Goal: Task Accomplishment & Management: Use online tool/utility

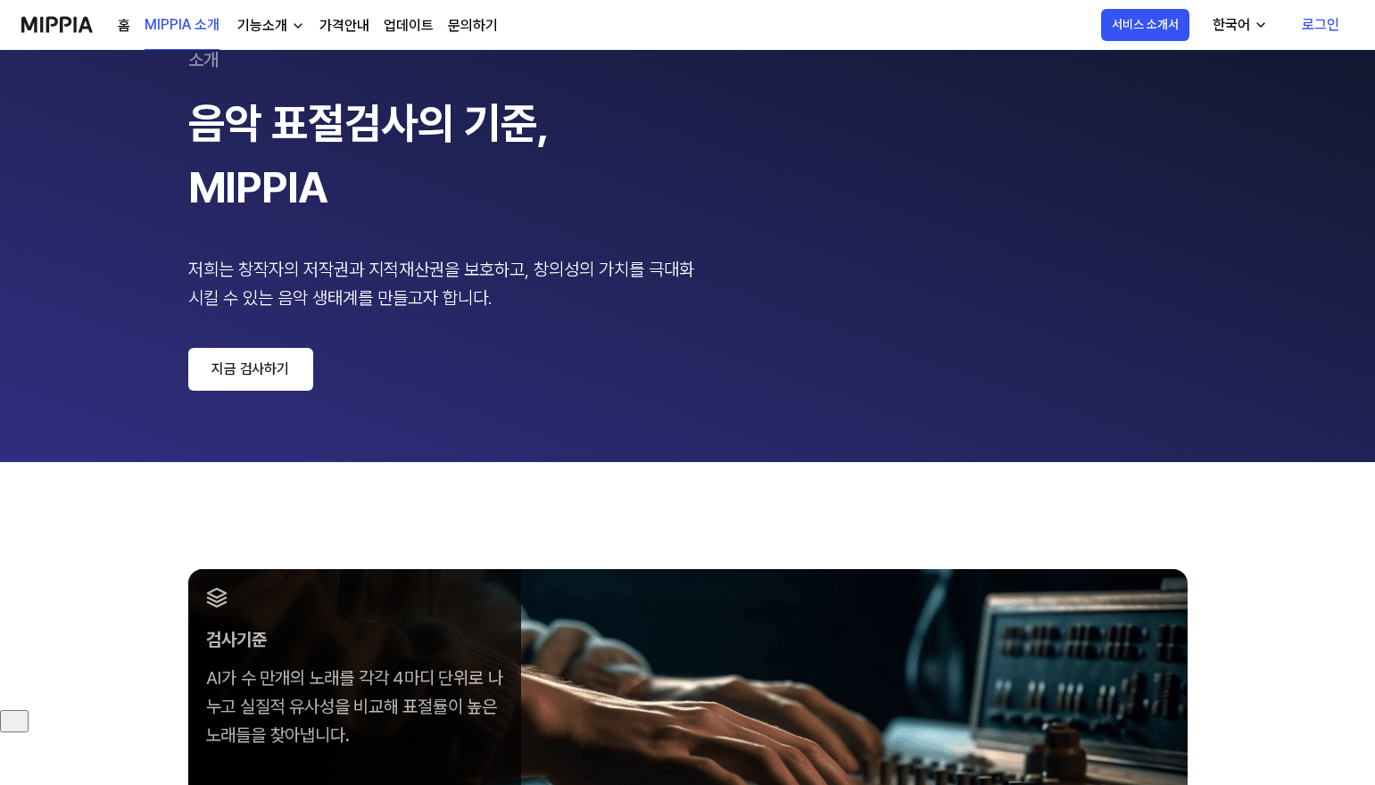
scroll to position [178, 0]
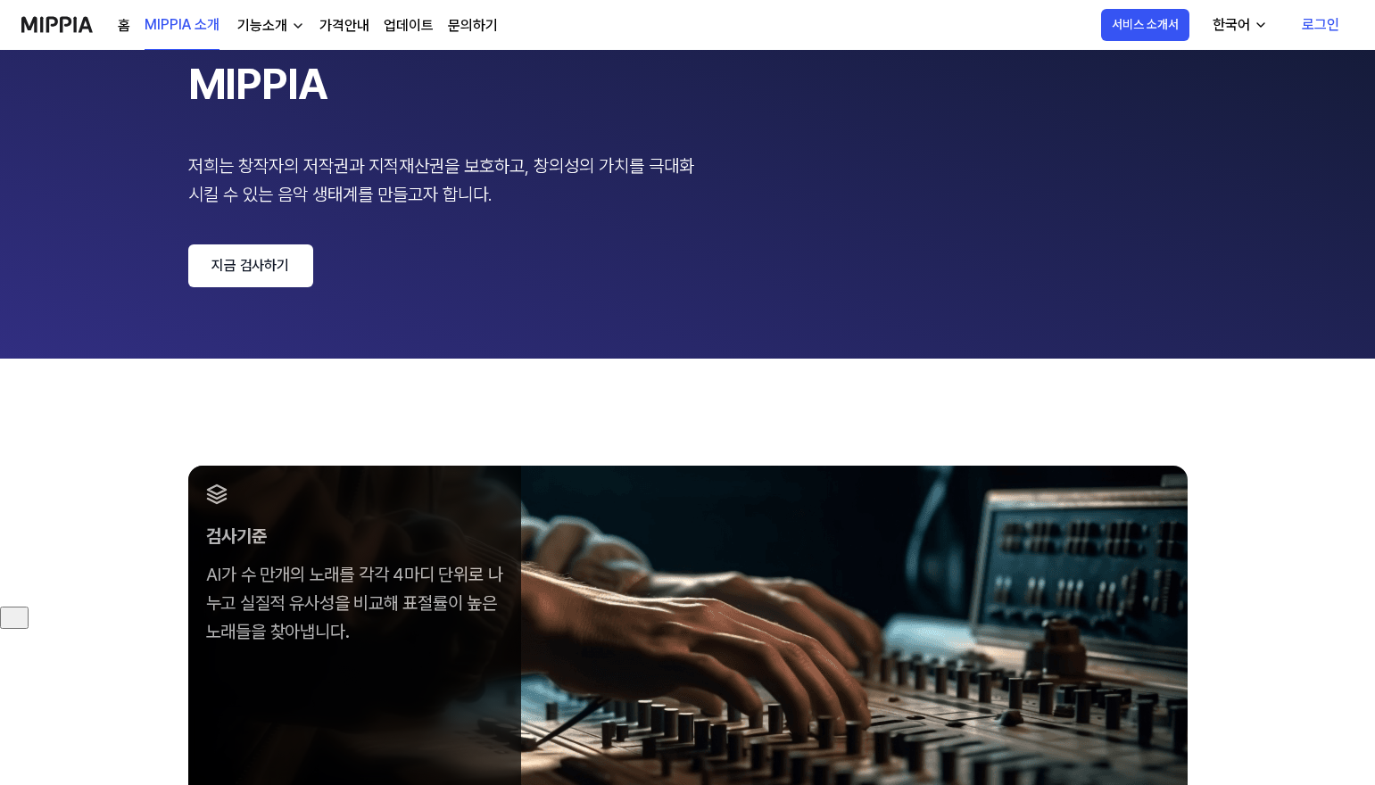
click at [270, 278] on link "지금 검사하기" at bounding box center [250, 265] width 125 height 43
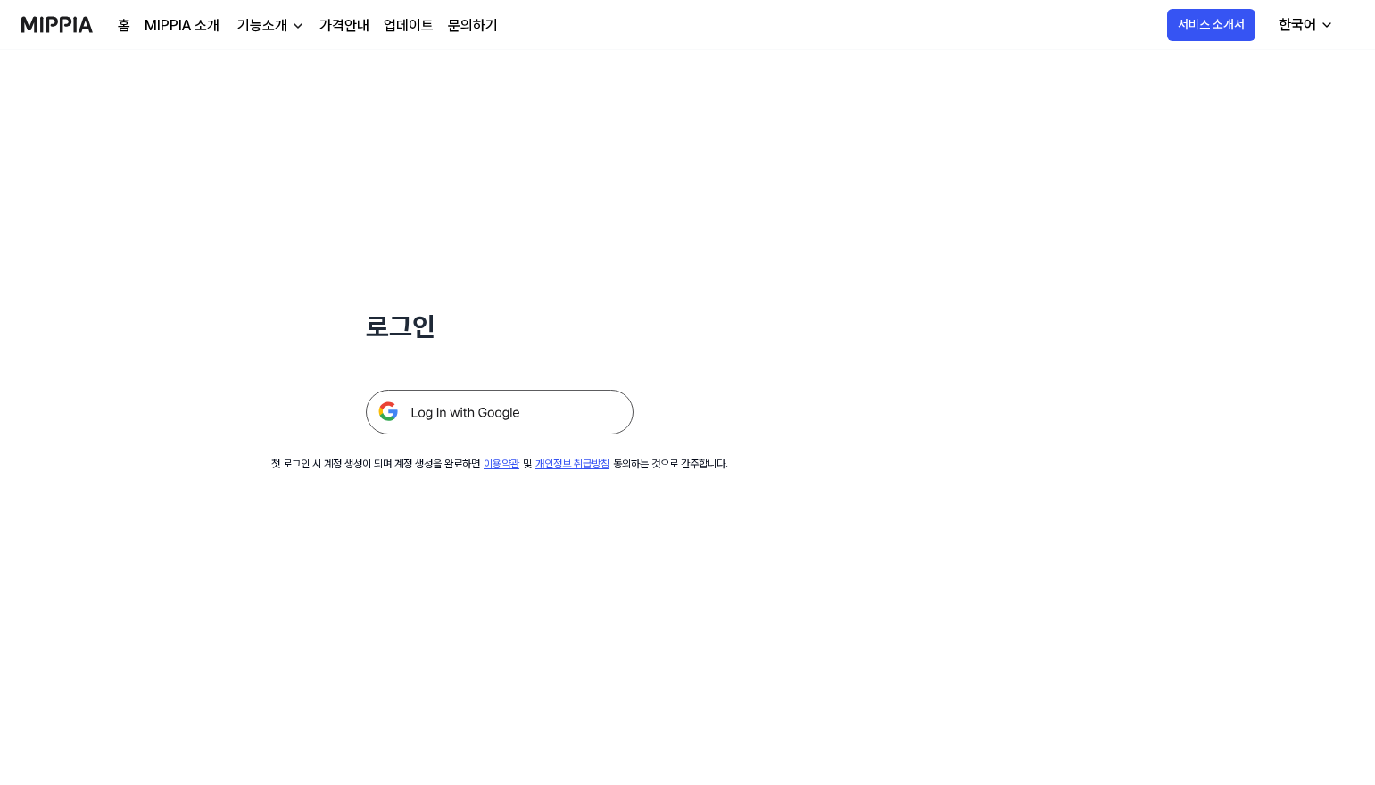
scroll to position [178, 0]
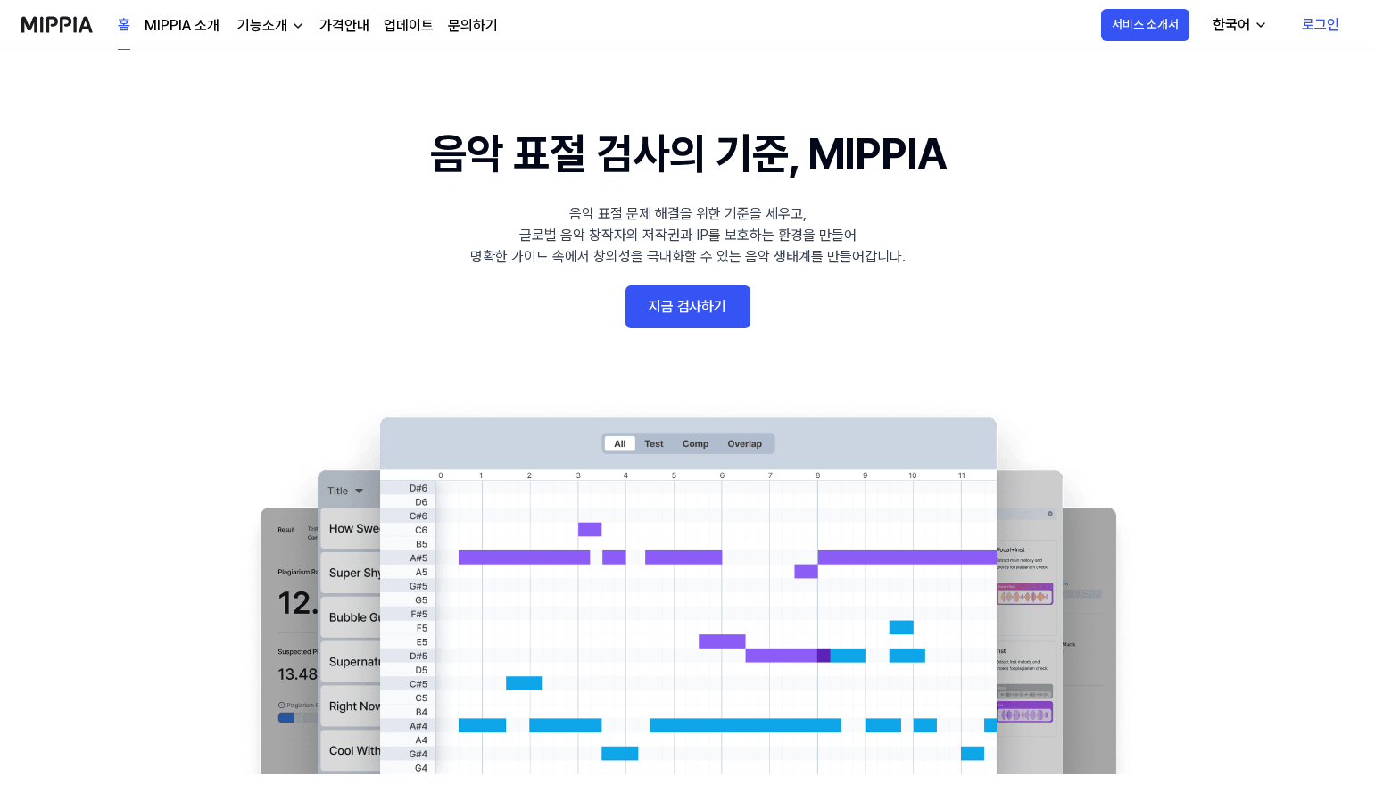
click at [700, 309] on link "지금 검사하기" at bounding box center [688, 307] width 125 height 43
click at [700, 306] on link "지금 검사하기" at bounding box center [688, 307] width 125 height 43
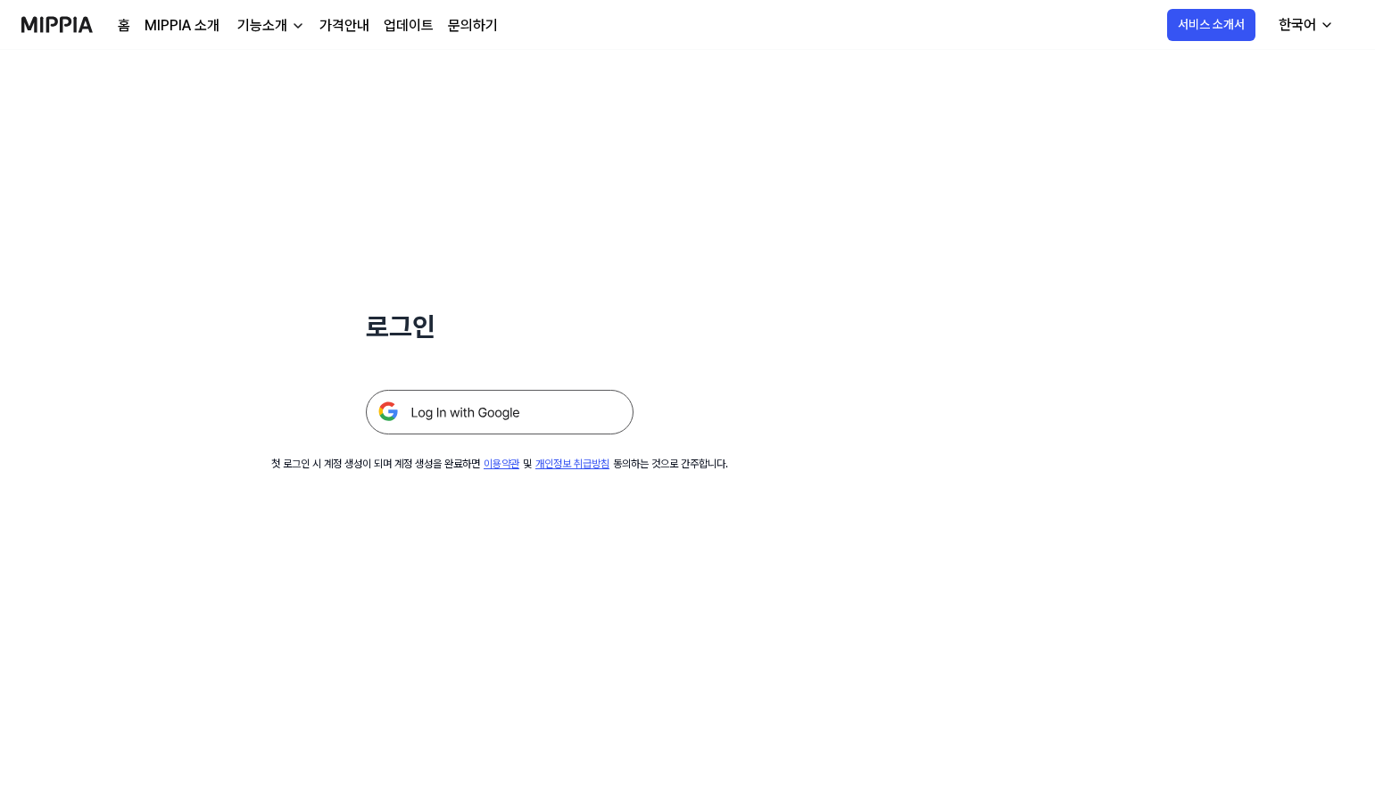
click at [493, 419] on img at bounding box center [500, 412] width 268 height 45
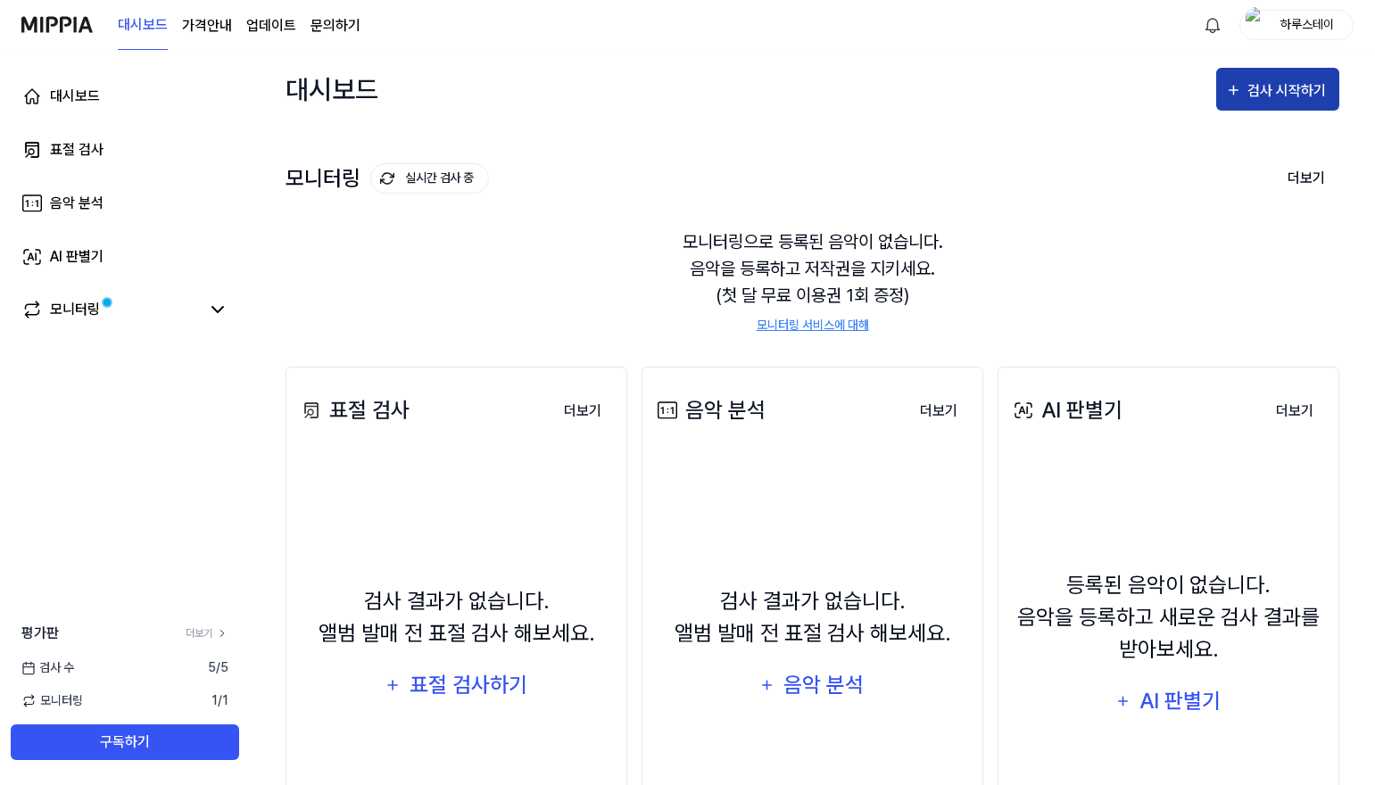
click at [1257, 98] on div "검사 시작하기" at bounding box center [1288, 90] width 83 height 23
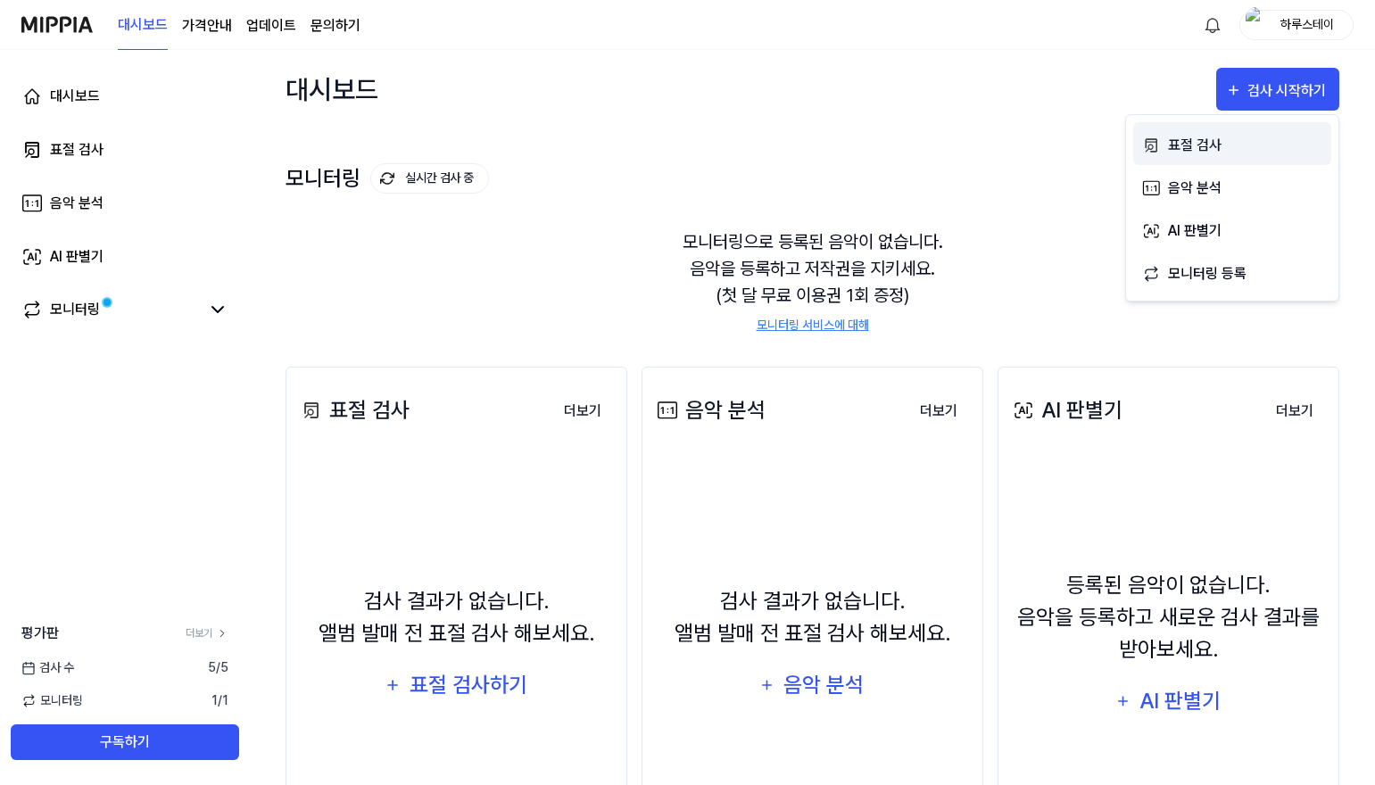
click at [1223, 148] on div "표절 검사" at bounding box center [1245, 145] width 155 height 23
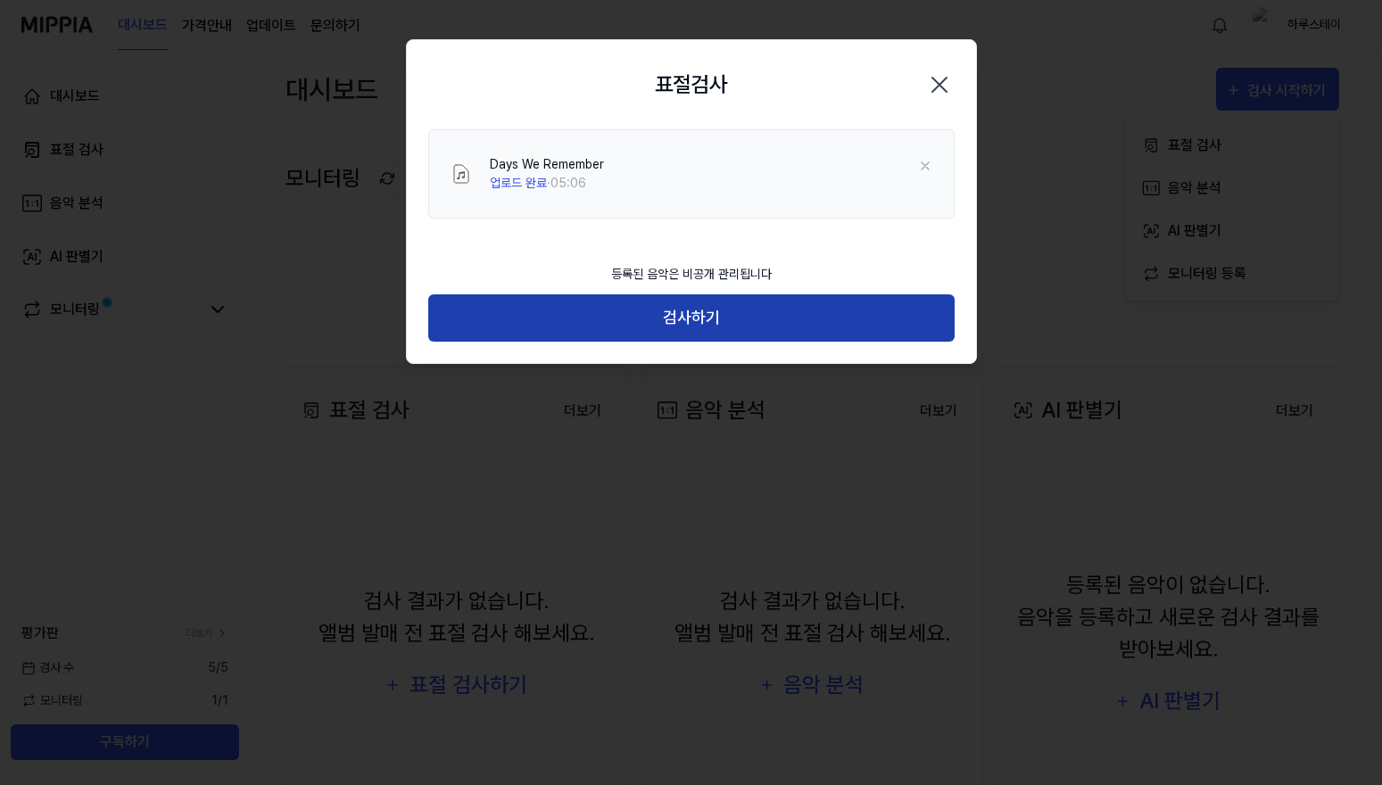
click at [724, 323] on button "검사하기" at bounding box center [691, 317] width 526 height 47
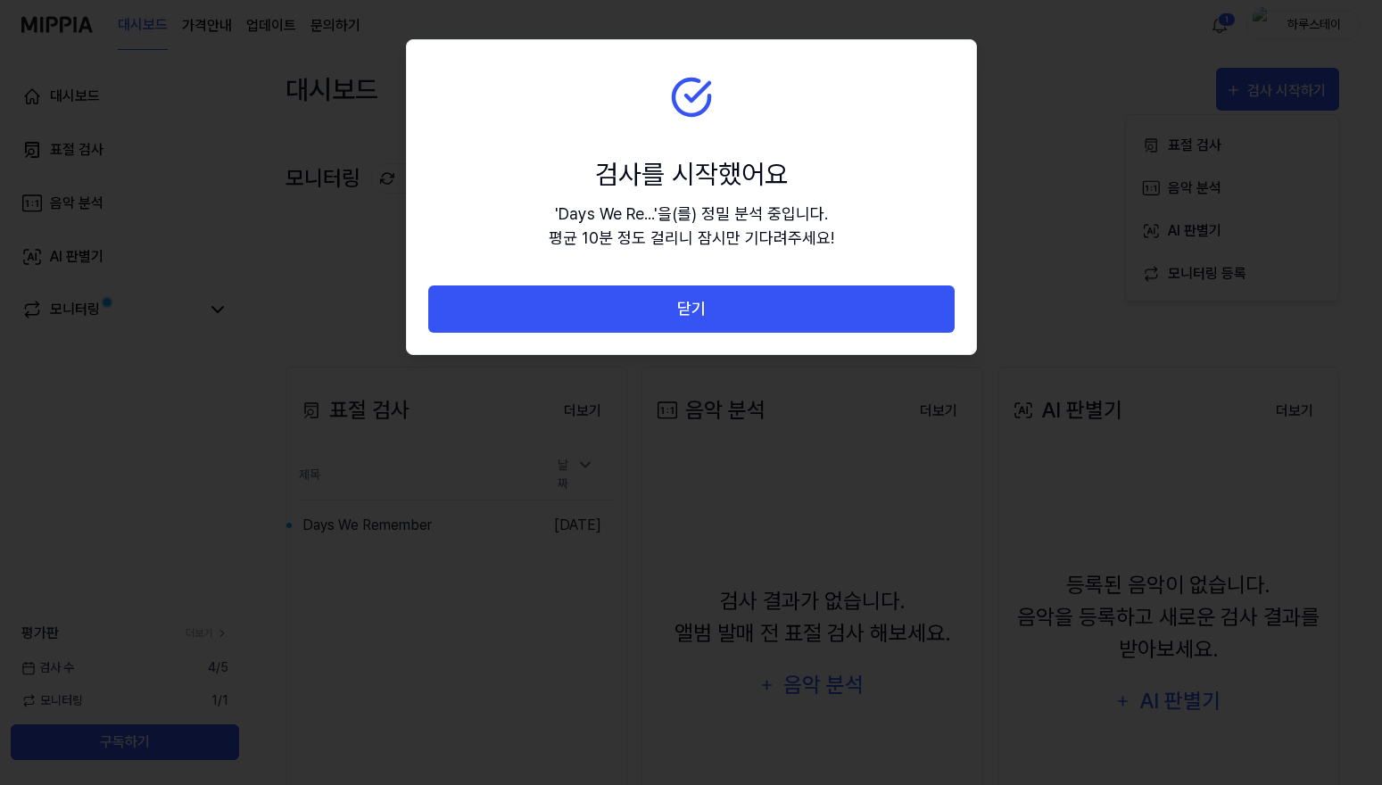
click at [772, 79] on section "검사를 시작했어요 ' Days We Re... ' 을(를) 정밀 분석 중입니다. 평균 10분 정도 걸리니 잠시만 기다려주세요!" at bounding box center [691, 162] width 569 height 245
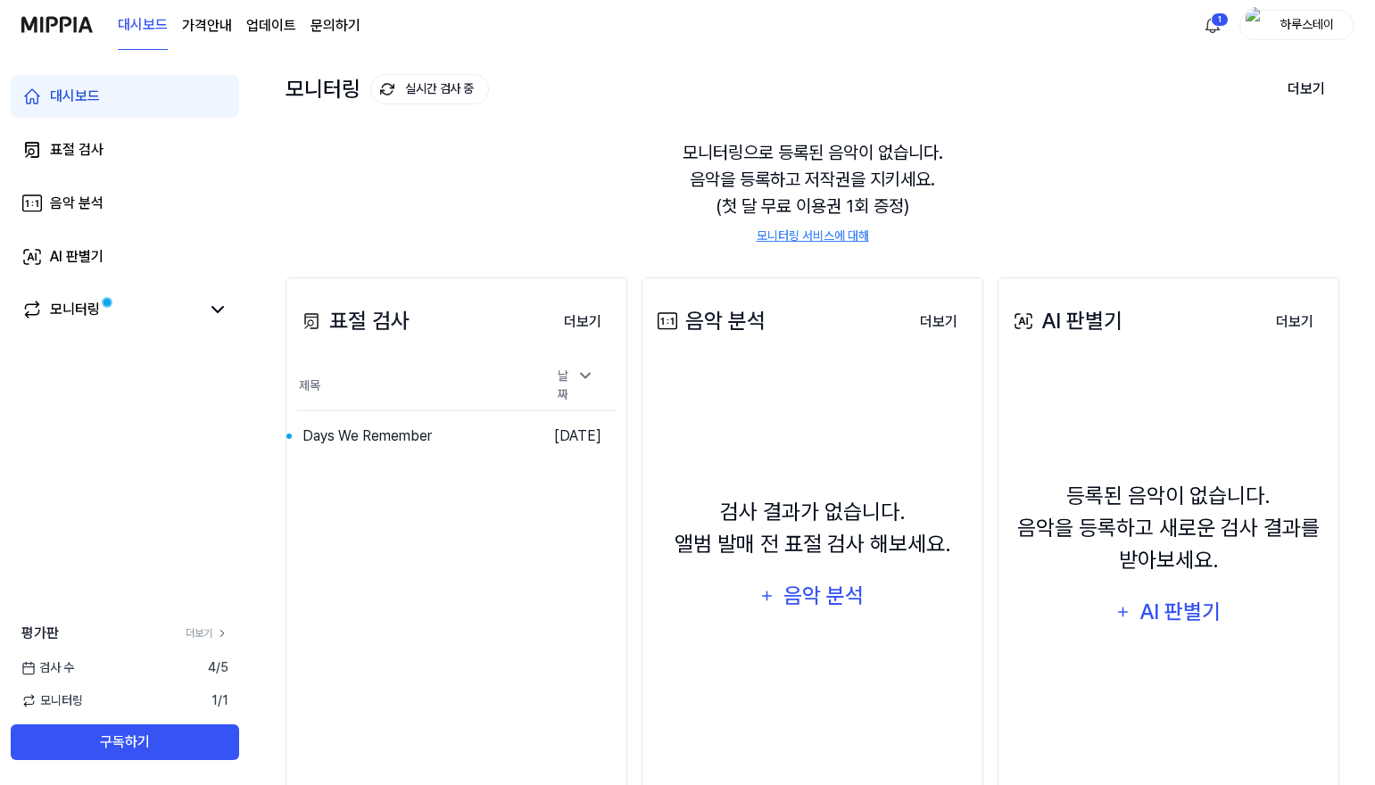
scroll to position [151, 0]
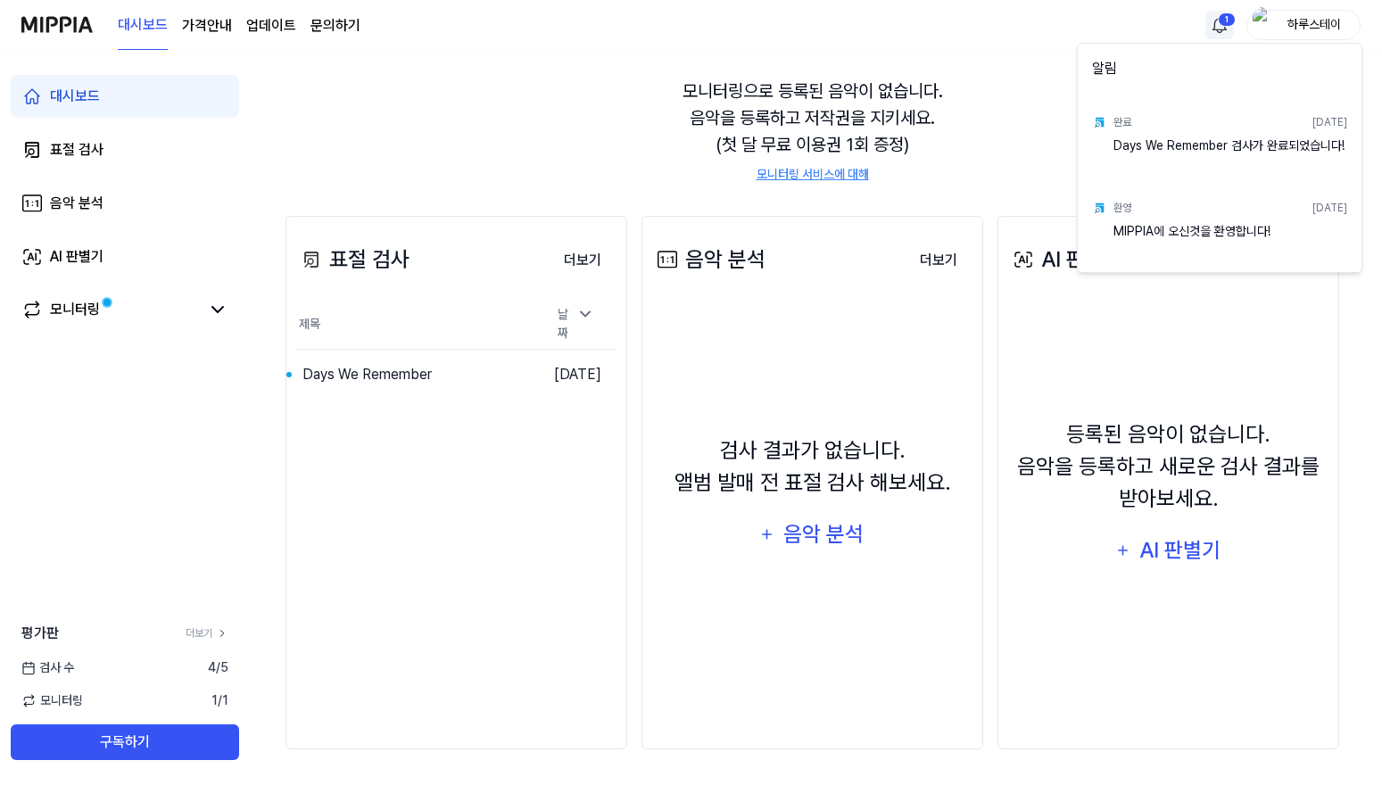
click at [1217, 24] on html "대시보드 가격안내 업데이트 문의하기 1 하루스테이 대시보드 표절 검사 음악 분석 AI 판별기 모니터링 평가판 더보기 검사 [DATE] 모니터링…" at bounding box center [691, 253] width 1382 height 808
click at [369, 370] on html "대시보드 가격안내 업데이트 문의하기 하루스테이 대시보드 표절 검사 음악 분석 AI 판별기 모니터링 평가판 더보기 검사 [DATE] 모니터링 1…" at bounding box center [691, 253] width 1382 height 808
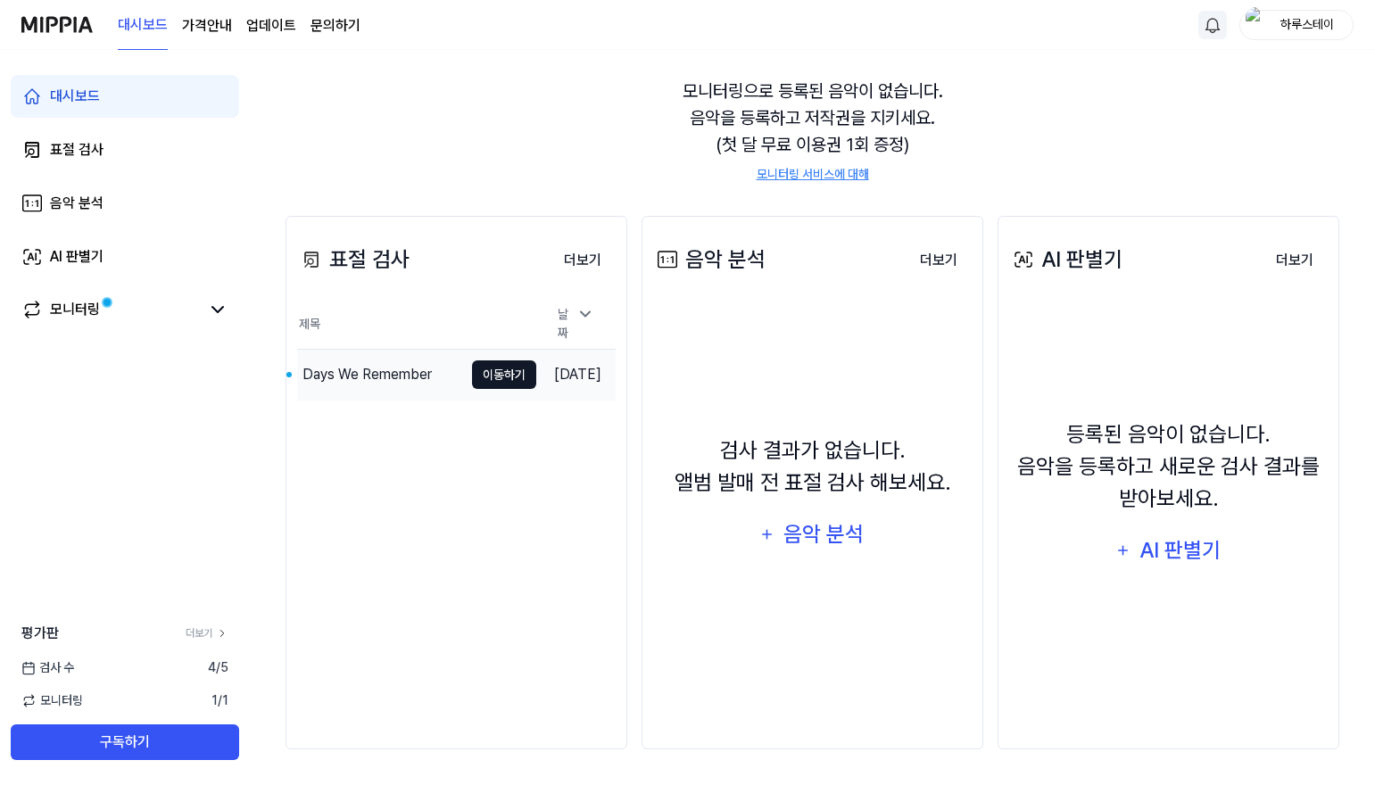
click at [472, 371] on button "이동하기" at bounding box center [504, 374] width 64 height 29
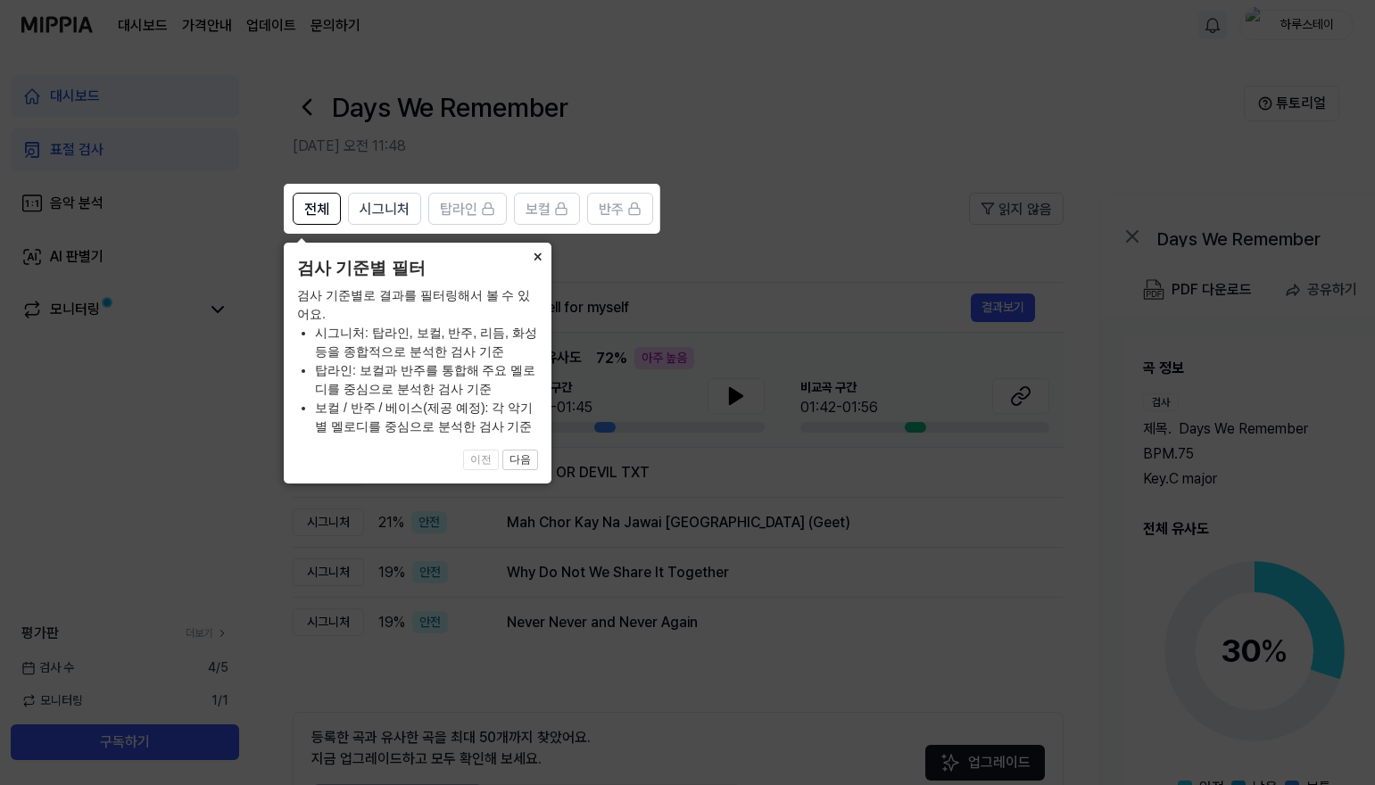
click at [530, 260] on button "×" at bounding box center [537, 255] width 29 height 25
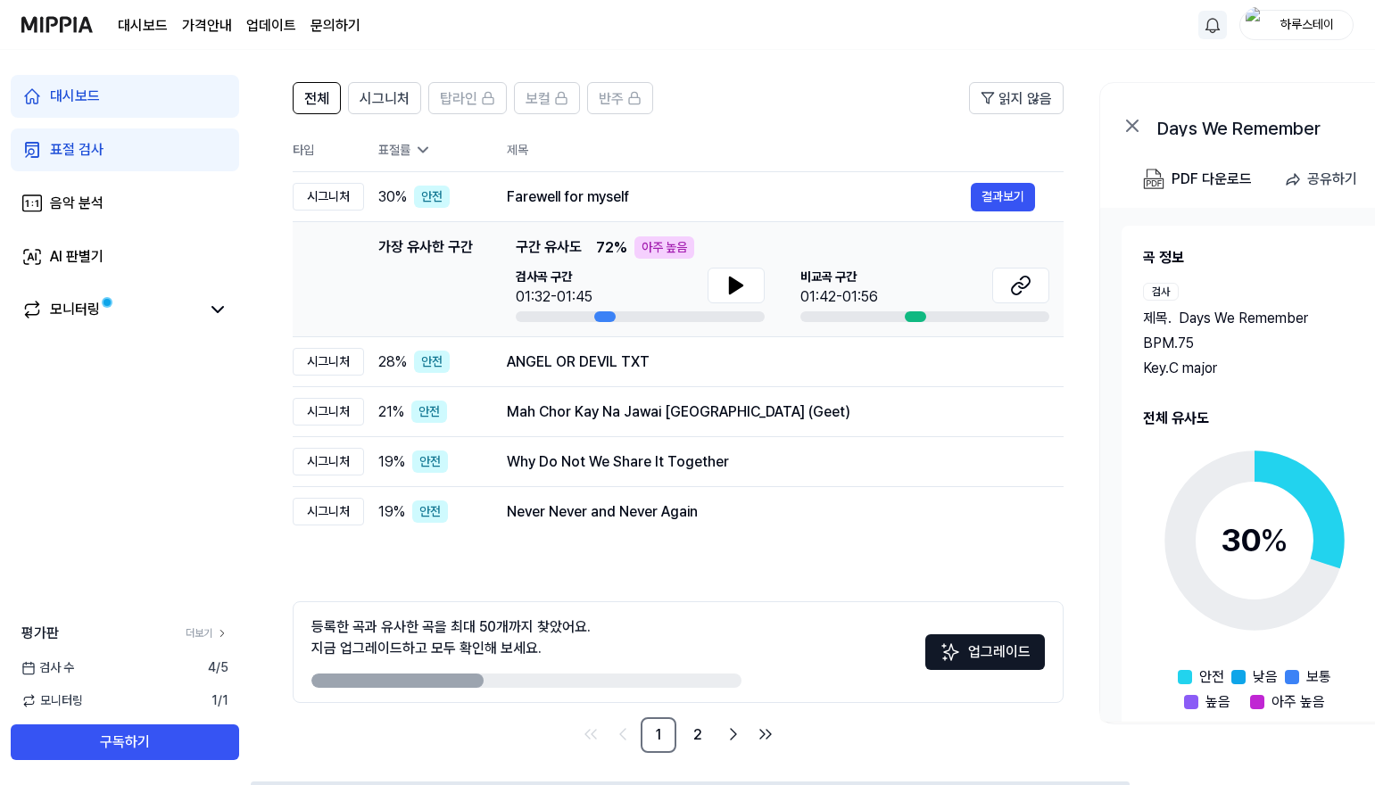
scroll to position [114, 0]
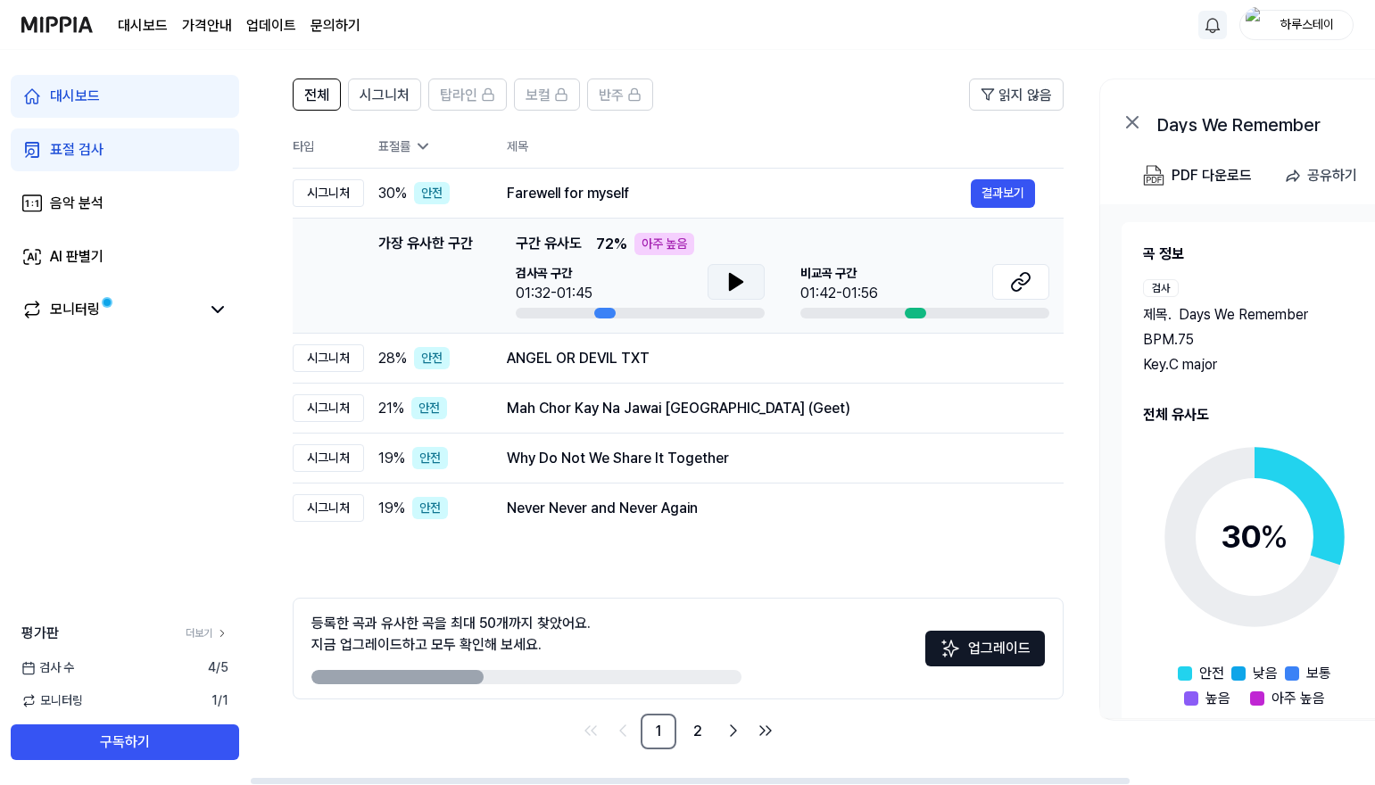
click at [735, 286] on icon at bounding box center [736, 282] width 12 height 16
click at [837, 273] on span "비교곡 구간" at bounding box center [839, 273] width 78 height 19
click at [1008, 199] on button "결과보기" at bounding box center [1003, 193] width 64 height 29
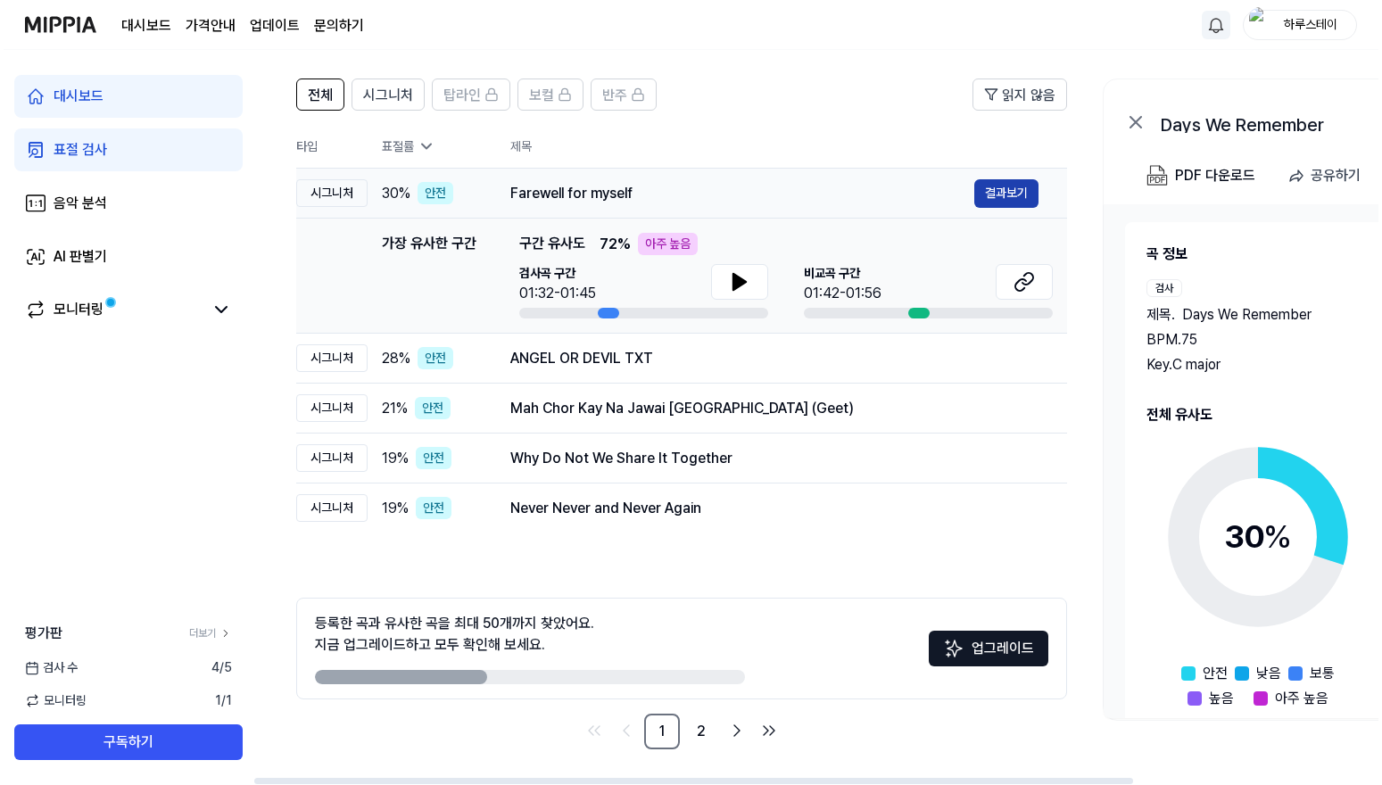
scroll to position [0, 0]
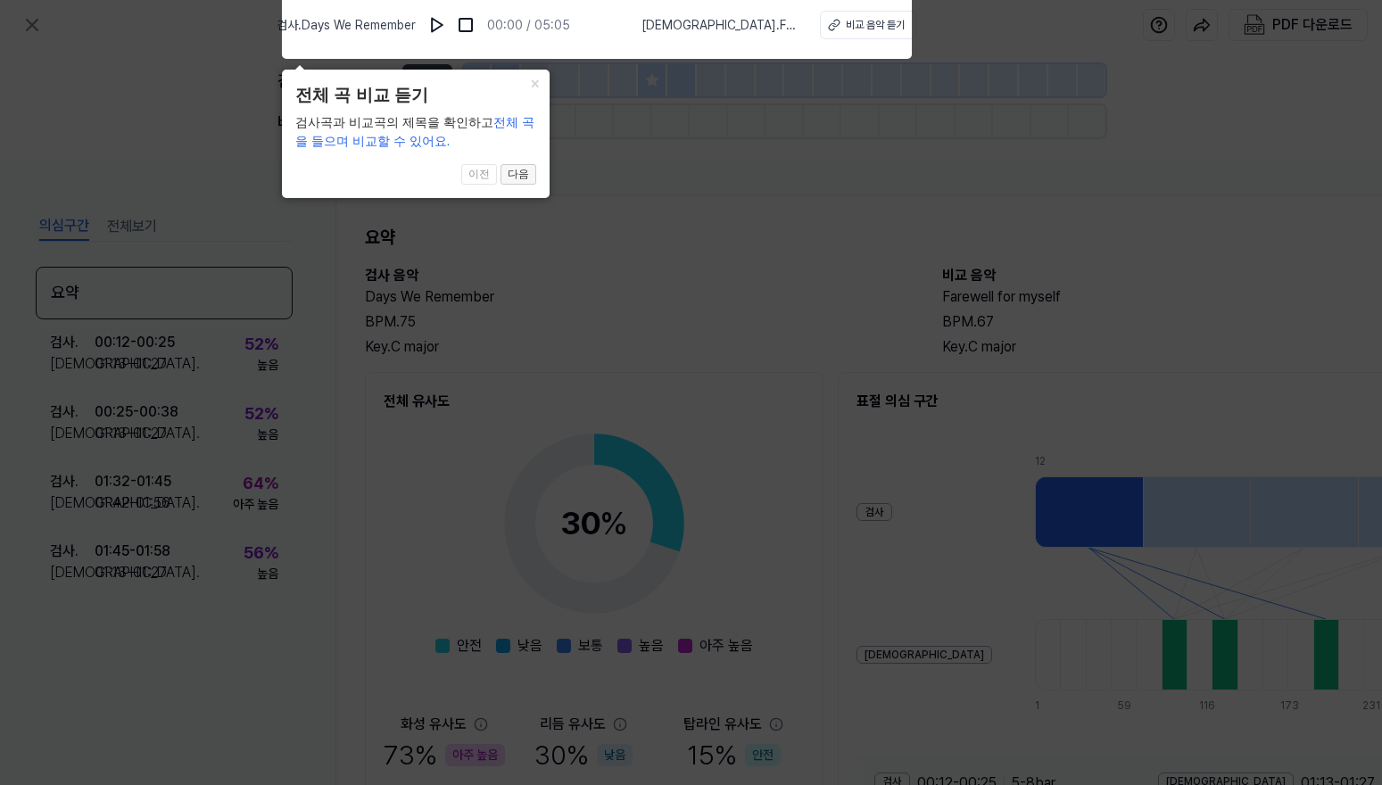
click at [526, 170] on button "다음" at bounding box center [519, 174] width 36 height 21
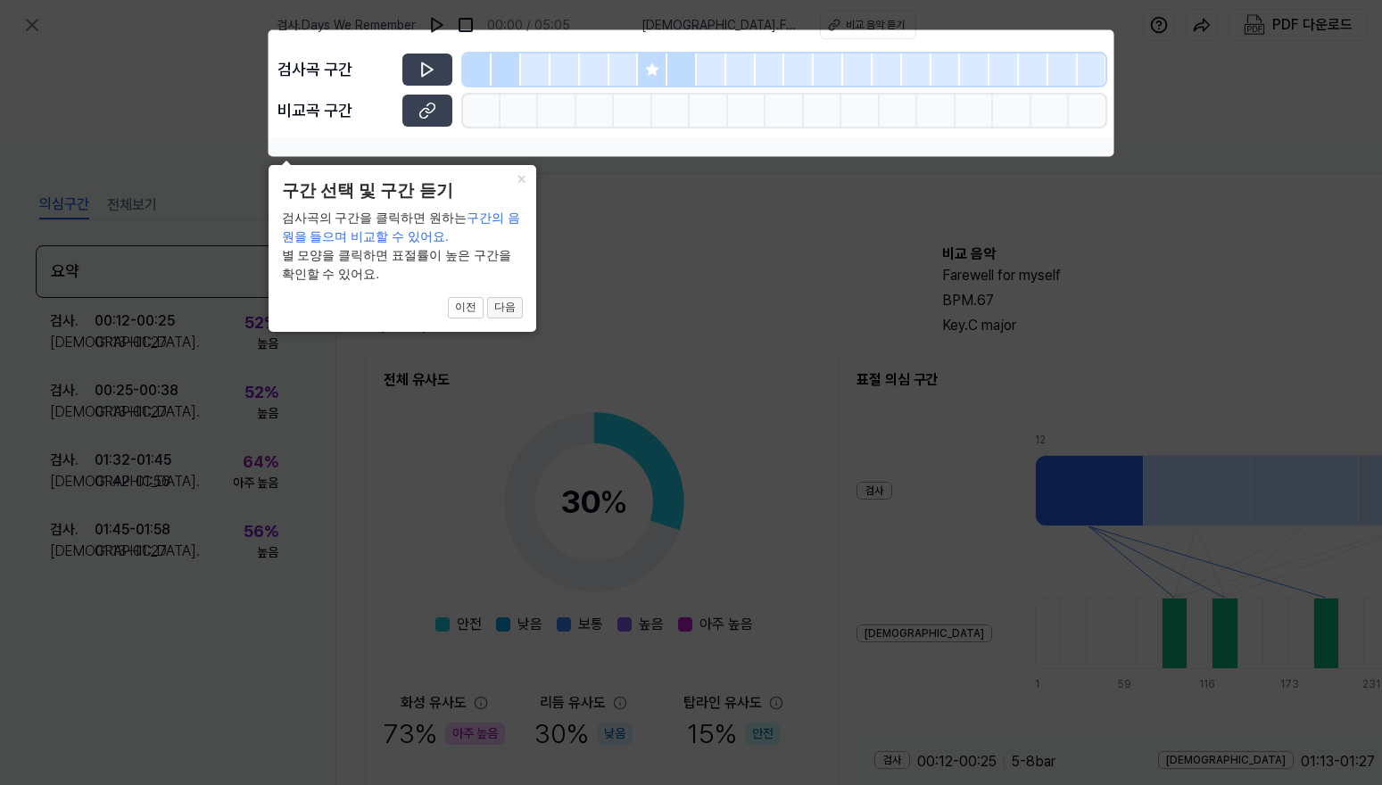
click at [507, 311] on button "다음" at bounding box center [505, 307] width 36 height 21
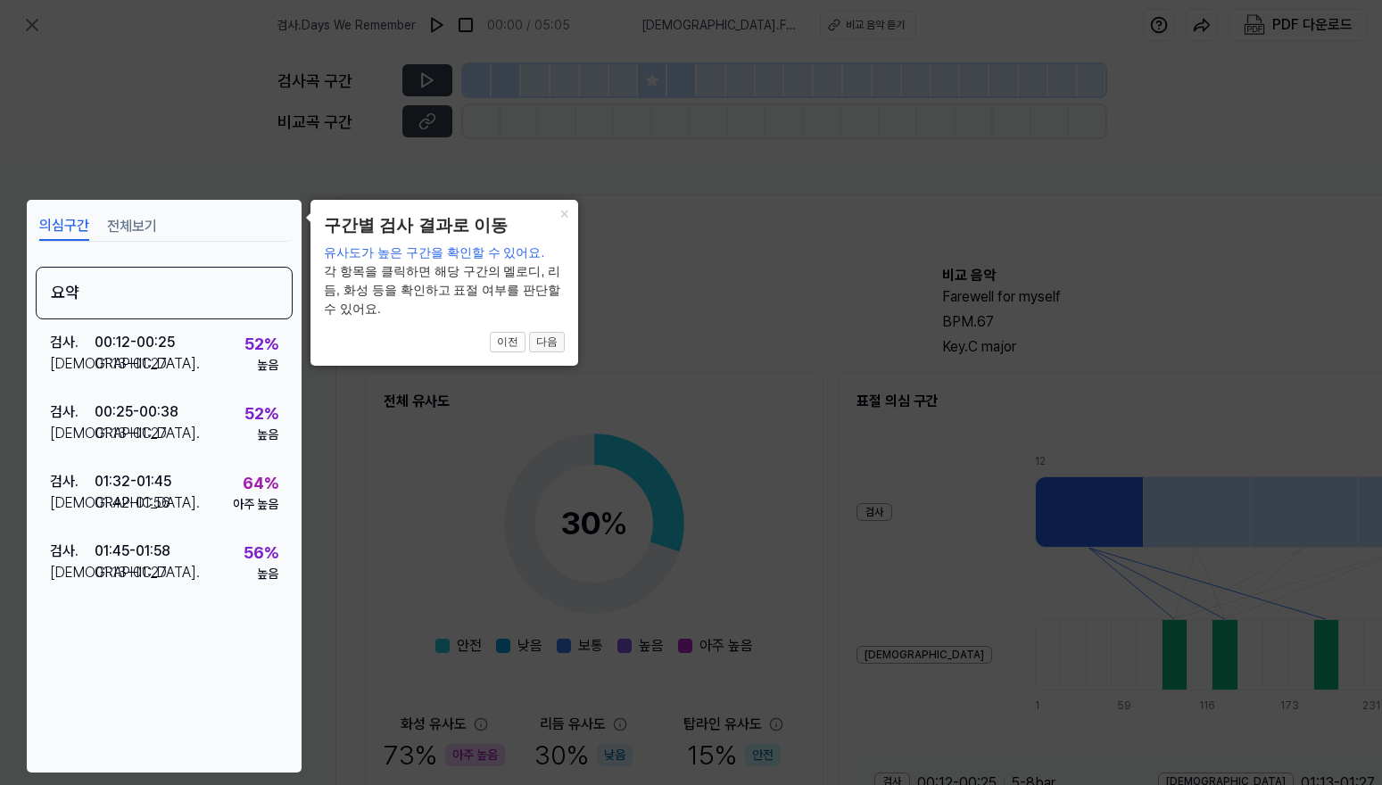
click at [546, 345] on button "다음" at bounding box center [547, 342] width 36 height 21
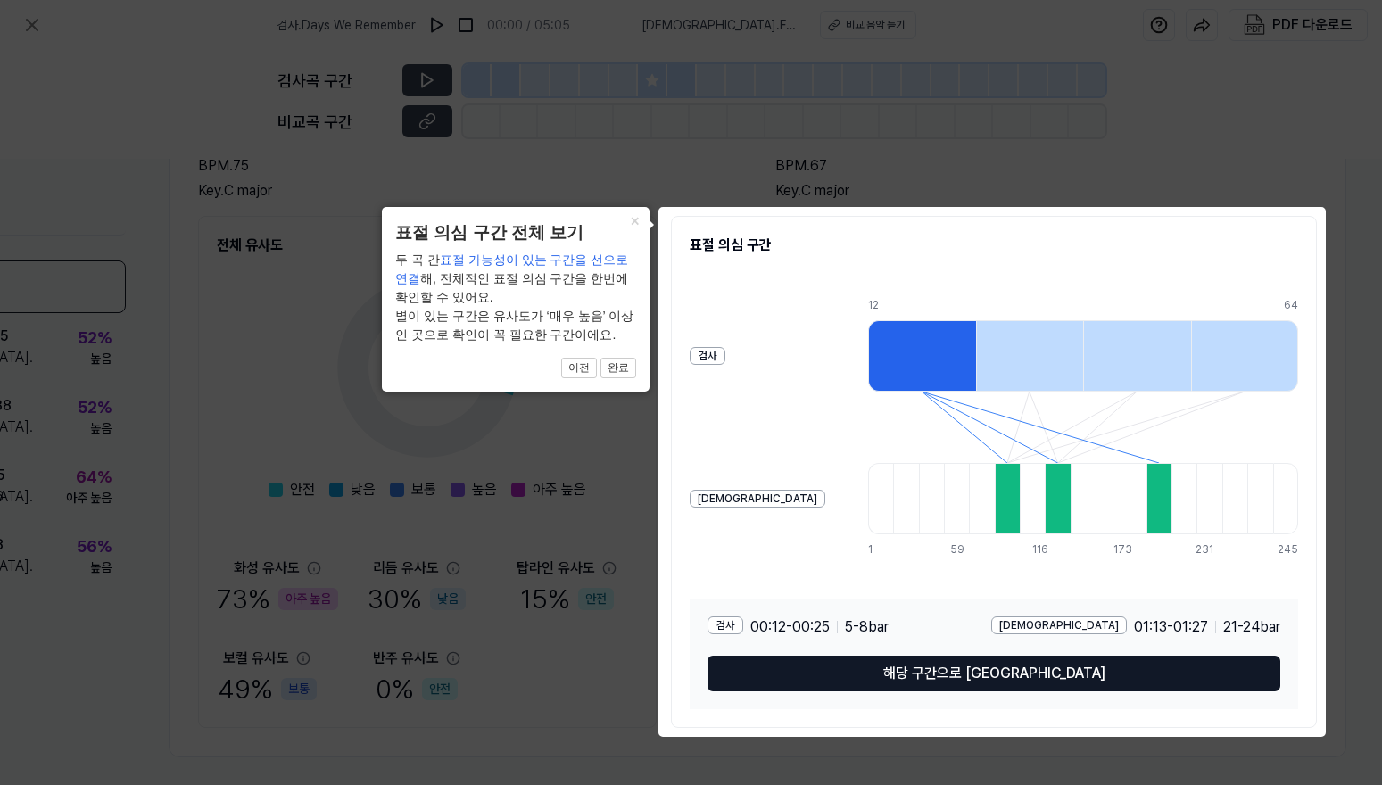
click at [1028, 680] on button "해당 구간으로 [GEOGRAPHIC_DATA]" at bounding box center [994, 674] width 573 height 36
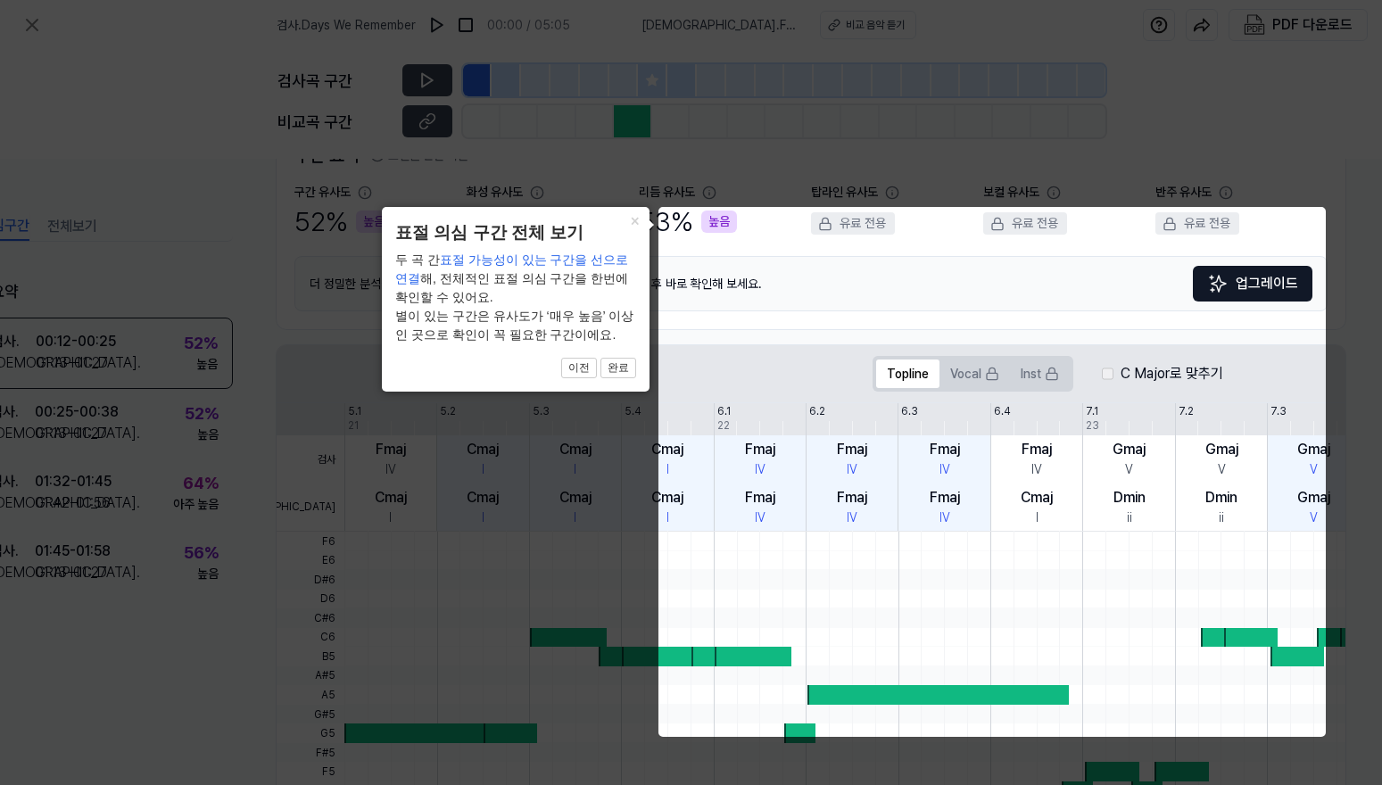
scroll to position [156, 67]
click at [621, 369] on button "완료" at bounding box center [619, 368] width 36 height 21
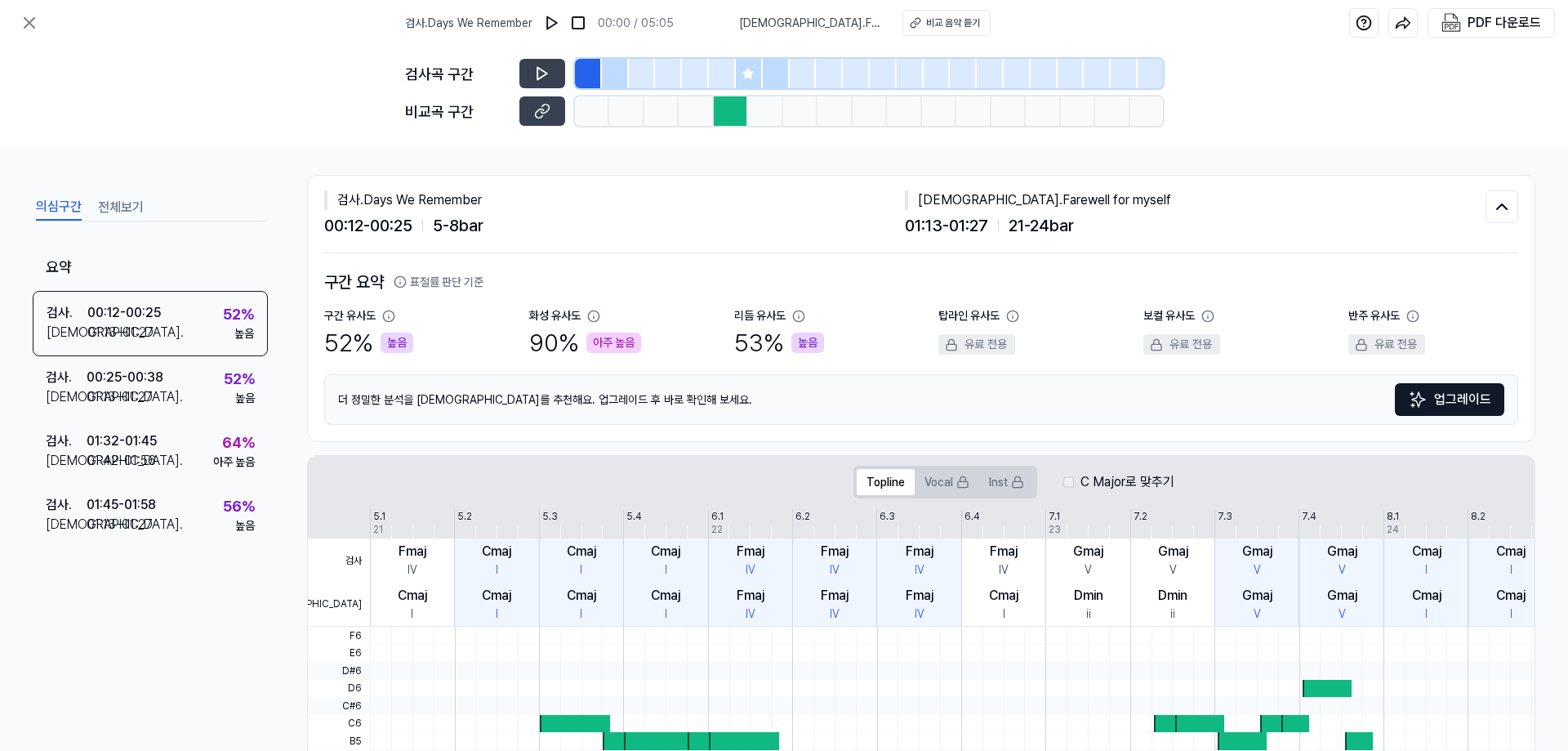
scroll to position [0, 0]
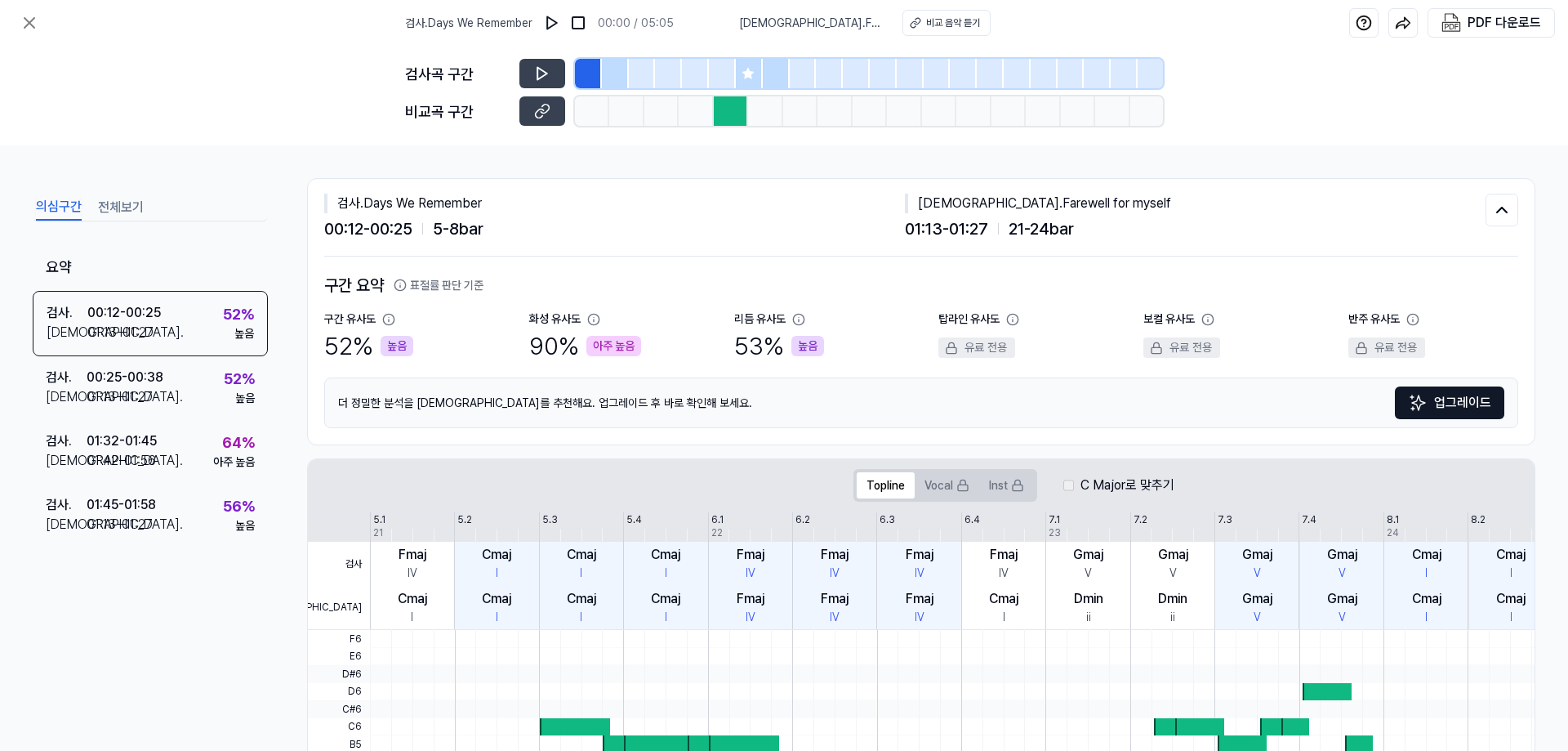
click at [125, 211] on button "전체보기" at bounding box center [121, 207] width 46 height 27
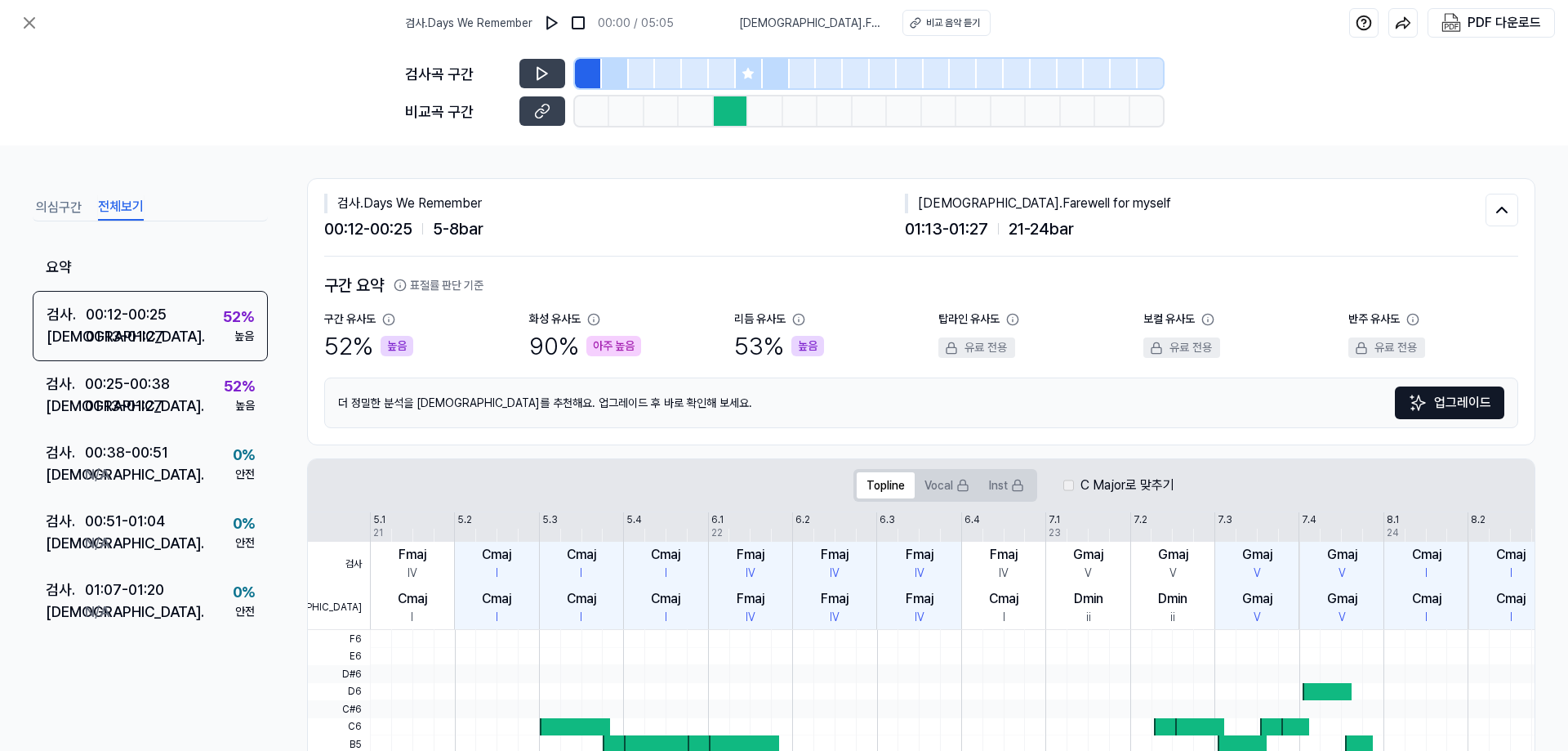
click at [406, 285] on icon at bounding box center [400, 285] width 11 height 11
click at [398, 285] on icon at bounding box center [400, 285] width 13 height 13
click at [786, 401] on div "더 정밀한 분석을 [DEMOGRAPHIC_DATA]를 추천해요. 업그레이드 후 바로 확인해 보세요. 업그레이드" at bounding box center [921, 402] width 1195 height 50
